Goal: Transaction & Acquisition: Purchase product/service

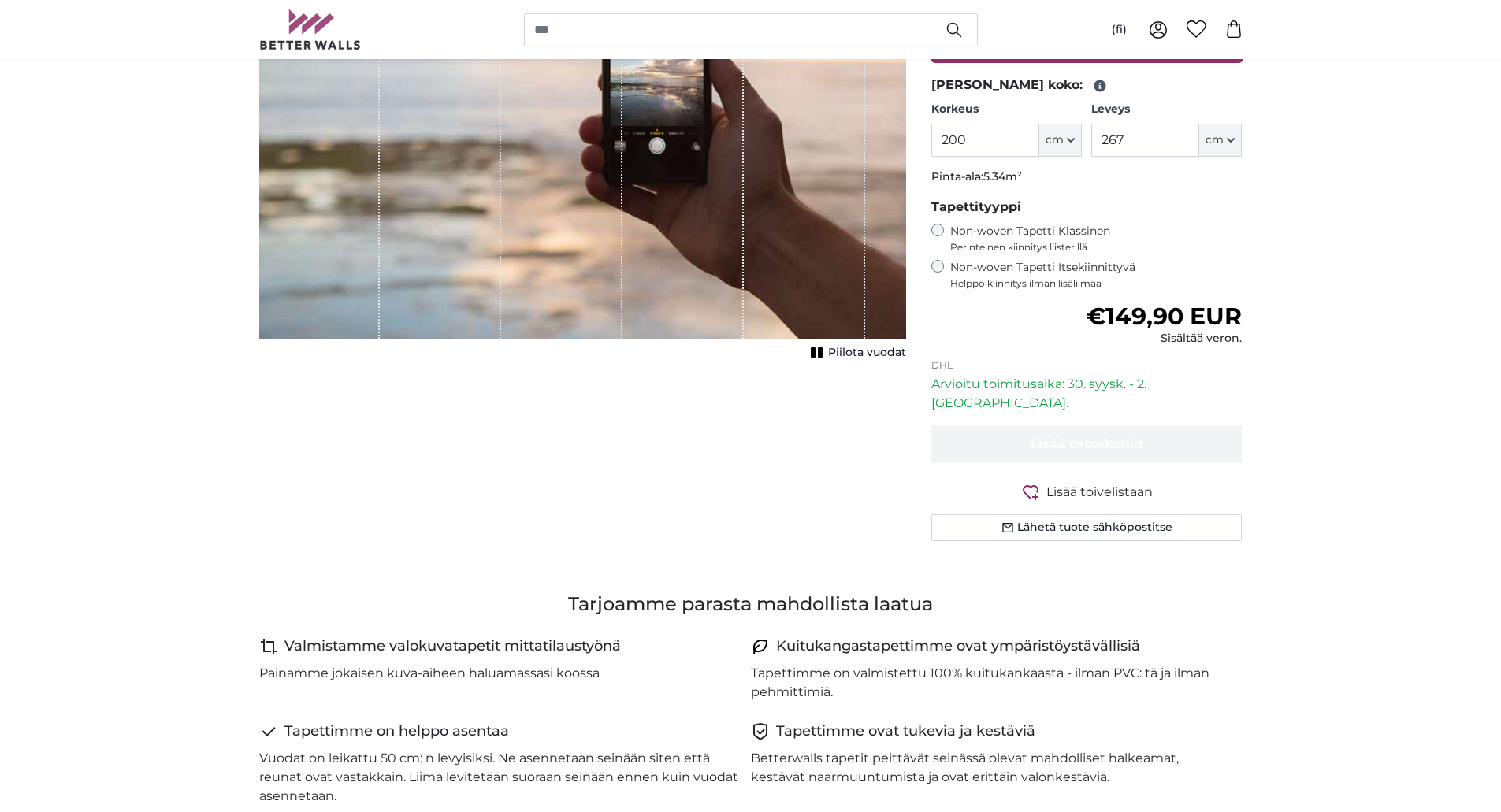
scroll to position [315, 0]
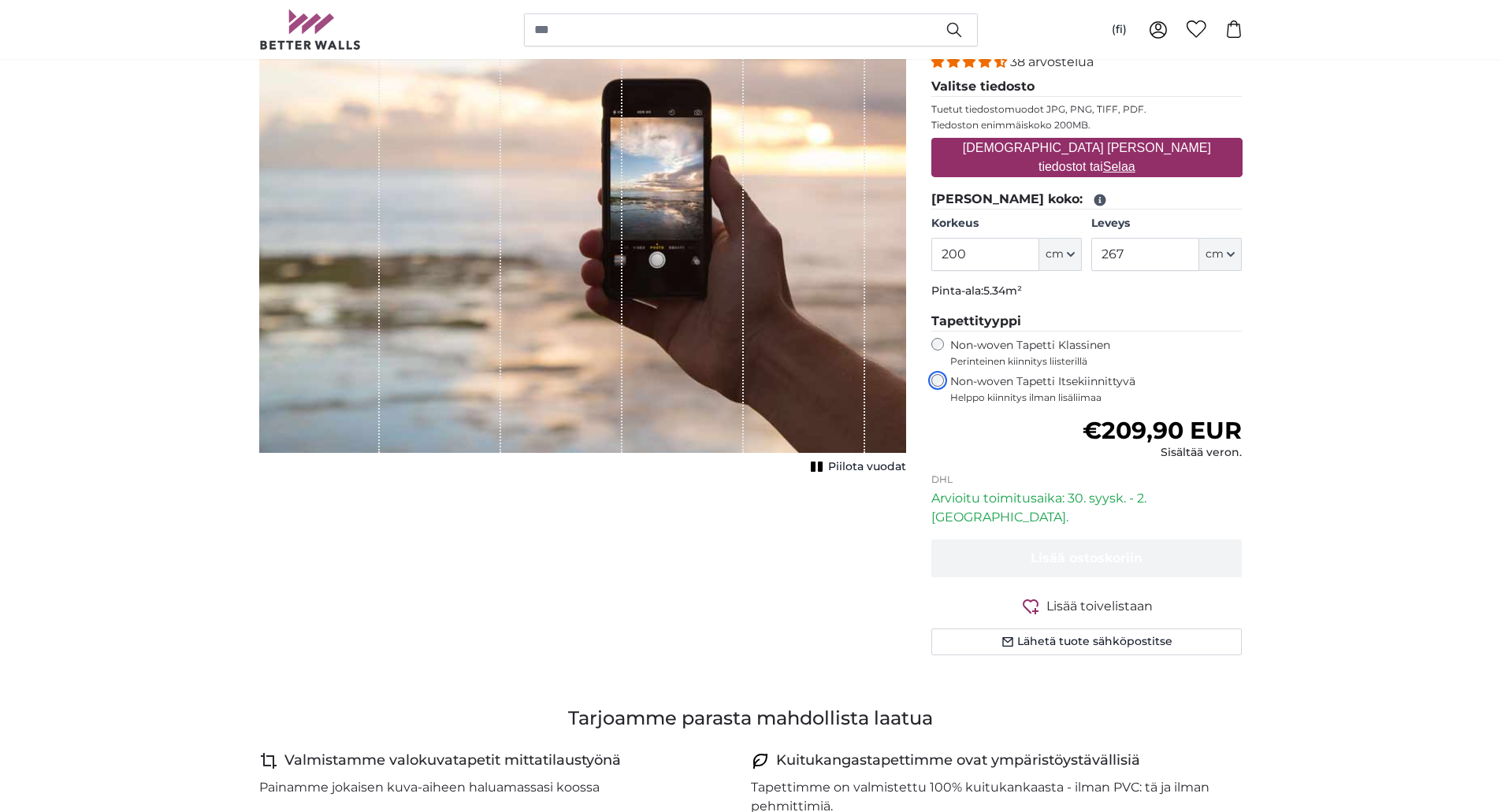
scroll to position [236, 0]
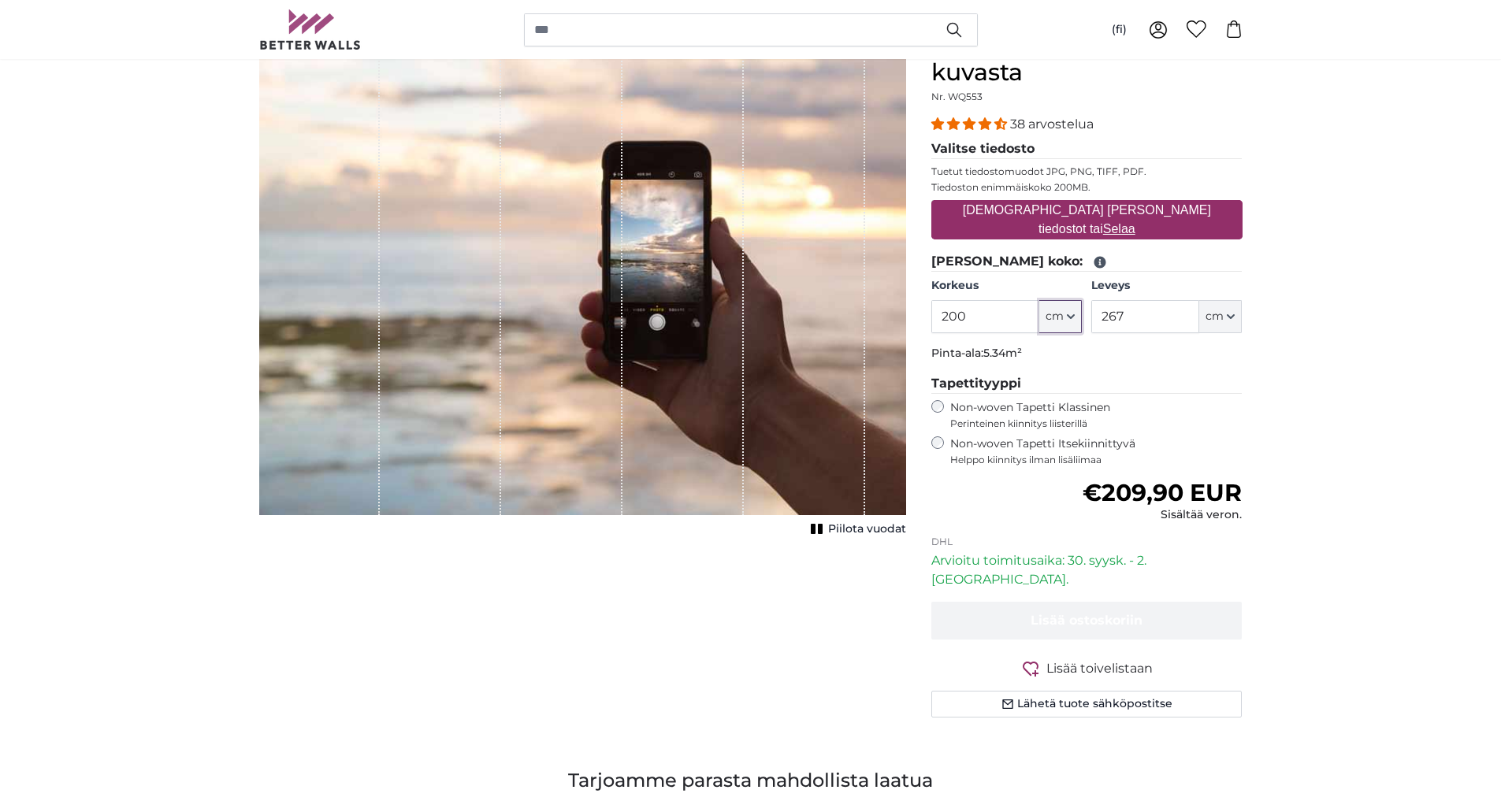
click at [1073, 262] on fieldset "[PERSON_NAME] koko: Korkeus 200 ft cm Centimeter (cm) Inches (inch) Feet (ft. i…" at bounding box center [1087, 309] width 311 height 116
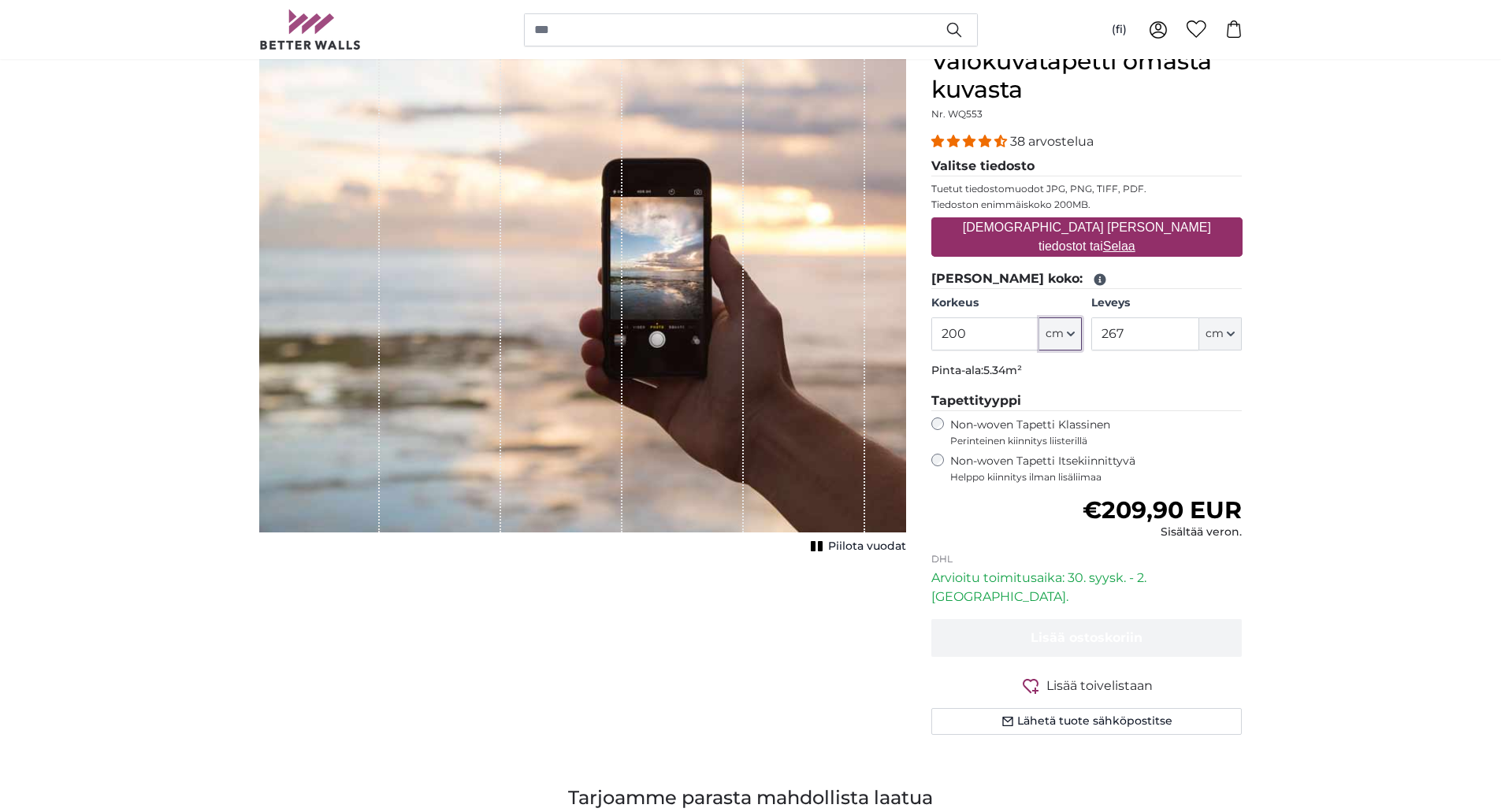
click at [1070, 334] on icon "button" at bounding box center [1071, 334] width 7 height 3
click at [1055, 376] on link "Centimeter (cm)" at bounding box center [1060, 376] width 139 height 29
drag, startPoint x: 976, startPoint y: 342, endPoint x: 918, endPoint y: 343, distance: 58.0
click at [918, 343] on div "Valokuvatapetti [PERSON_NAME] kuvasta Nr. WQ553 38 arvostelua Valitse tiedosto …" at bounding box center [1087, 410] width 336 height 725
type input "250"
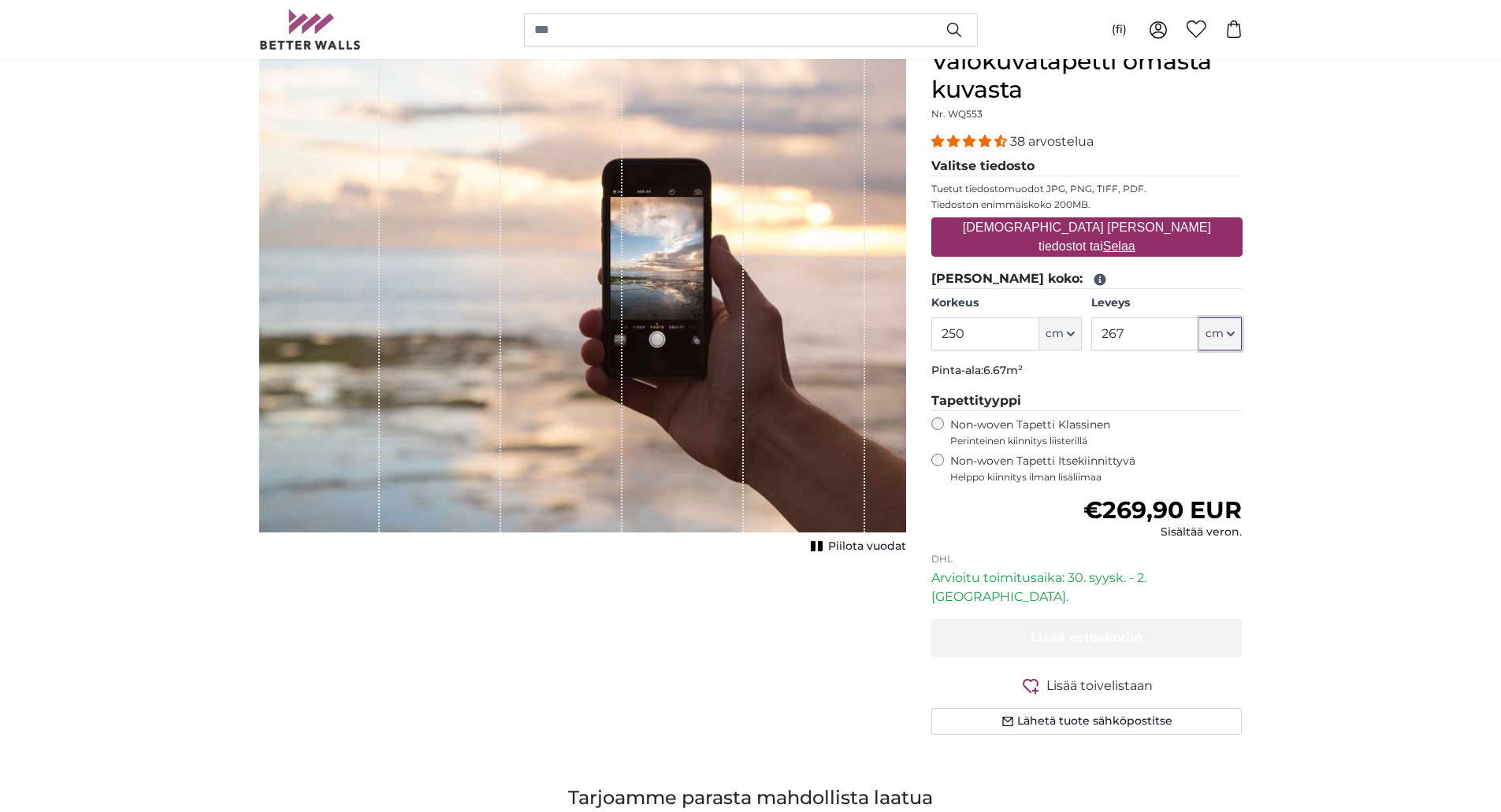
click at [1230, 338] on icon "button" at bounding box center [1231, 334] width 8 height 8
click at [1237, 338] on button "cm" at bounding box center [1220, 334] width 43 height 33
click at [1143, 335] on input "267" at bounding box center [1146, 334] width 108 height 33
drag, startPoint x: 1145, startPoint y: 334, endPoint x: 1083, endPoint y: 335, distance: 62.0
click at [1083, 335] on div "Korkeus 250 ft cm Centimeter (cm) Inches (inch) Feet (ft. in.) Leveys 267 ft cm…" at bounding box center [1087, 322] width 311 height 55
